Goal: Navigation & Orientation: Find specific page/section

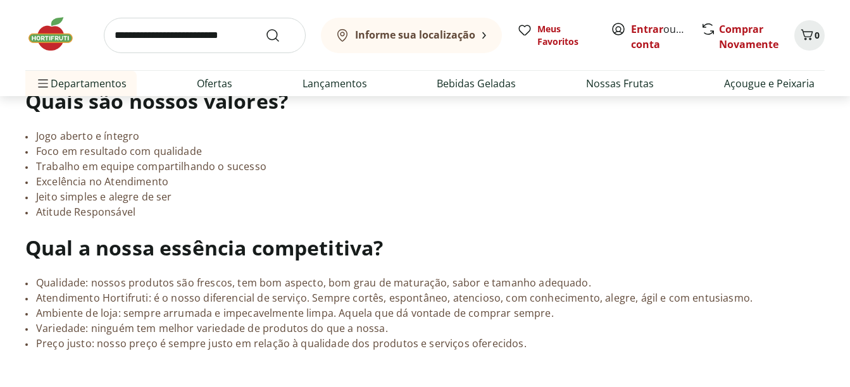
scroll to position [1076, 0]
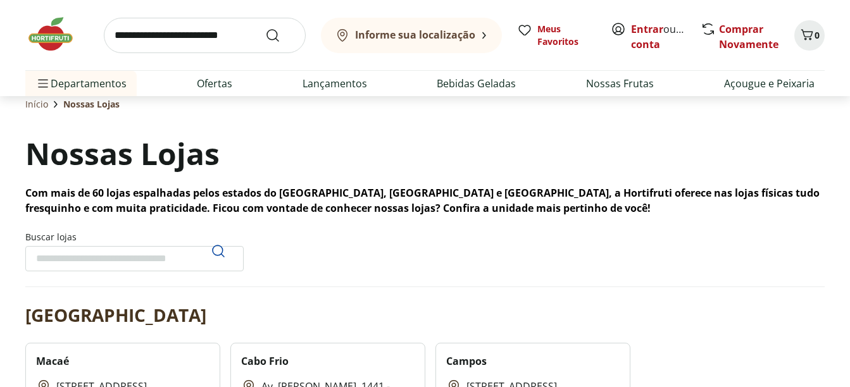
scroll to position [63, 0]
